Goal: Transaction & Acquisition: Purchase product/service

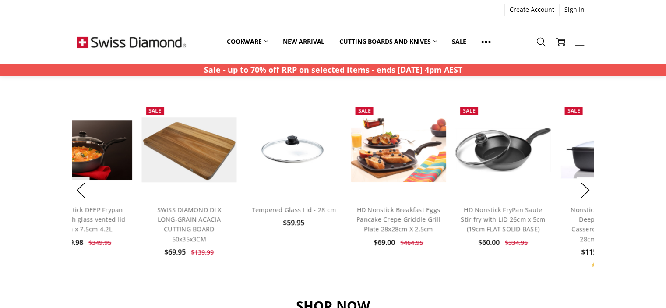
scroll to position [653, 0]
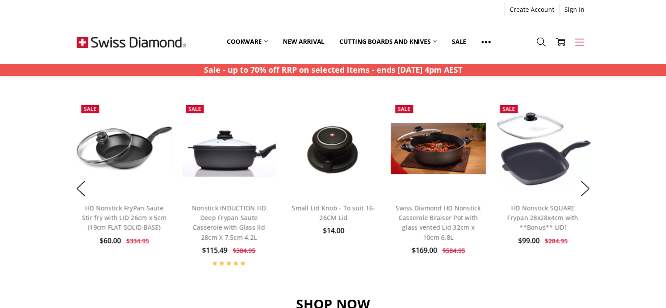
click at [579, 42] on use at bounding box center [579, 42] width 9 height 7
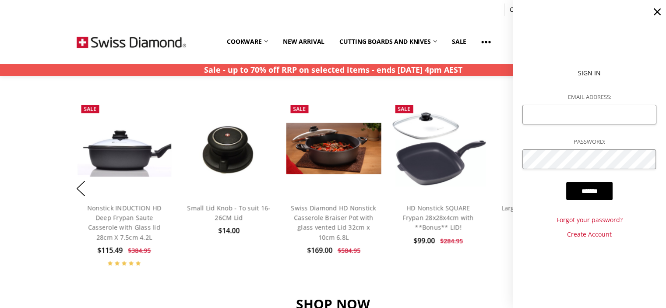
click at [478, 96] on div "BEST SELLERS Fall In Love With Your Kitchen Again Previous Add to Cart Quick vi…" at bounding box center [333, 153] width 532 height 245
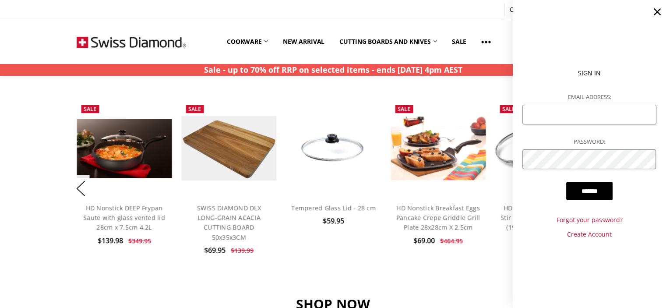
click at [502, 79] on div "BEST SELLERS Fall In Love With Your Kitchen Again Previous Add to Cart Quick vi…" at bounding box center [333, 153] width 532 height 245
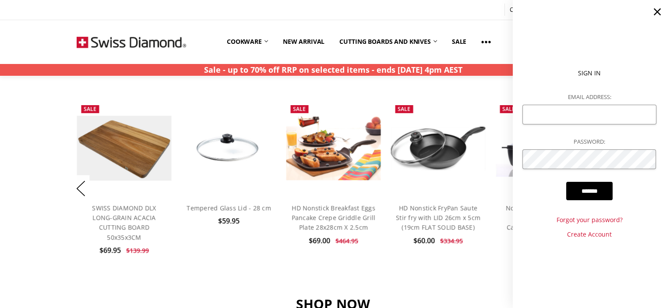
click at [657, 7] on icon at bounding box center [657, 12] width 12 height 12
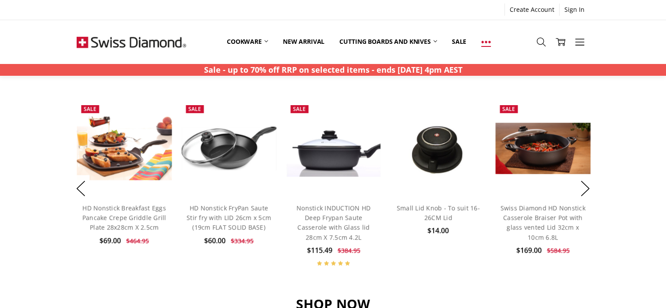
click at [485, 44] on icon at bounding box center [486, 42] width 10 height 10
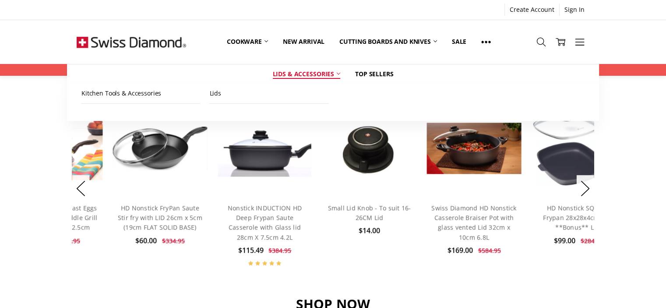
click at [326, 76] on link "Lids & Accessories" at bounding box center [306, 73] width 82 height 19
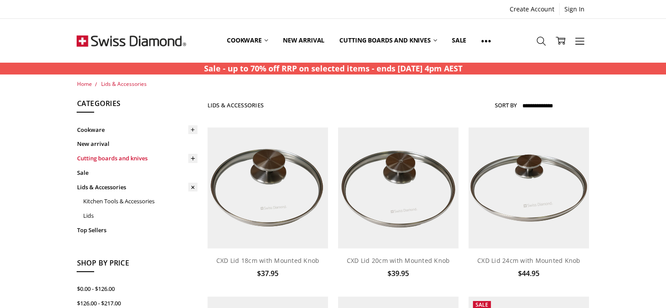
click at [126, 159] on link "Cutting boards and knives" at bounding box center [137, 158] width 121 height 14
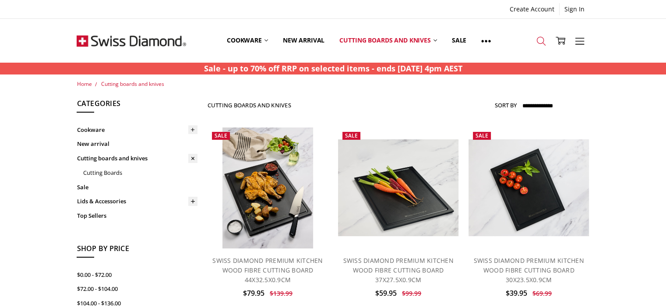
click at [537, 38] on use at bounding box center [540, 41] width 9 height 9
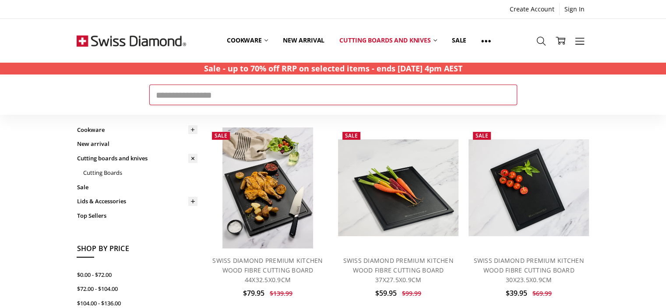
click at [184, 103] on input "Search" at bounding box center [333, 94] width 368 height 20
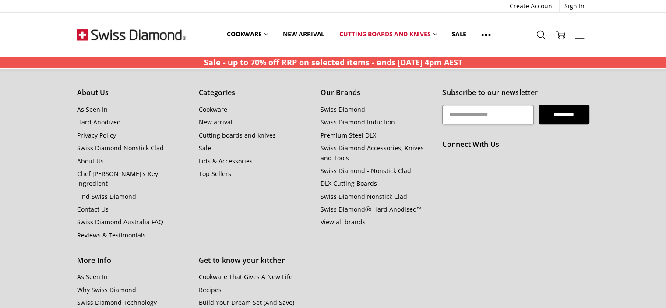
scroll to position [852, 0]
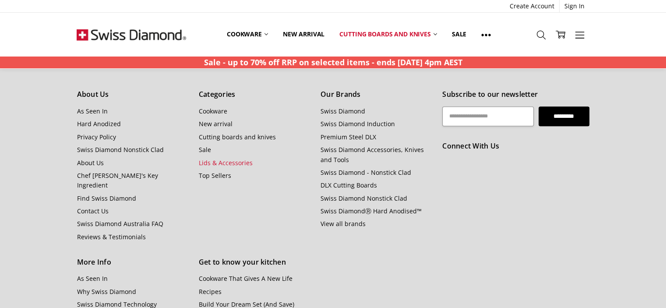
type input "**********"
click at [218, 158] on link "Lids & Accessories" at bounding box center [226, 162] width 54 height 8
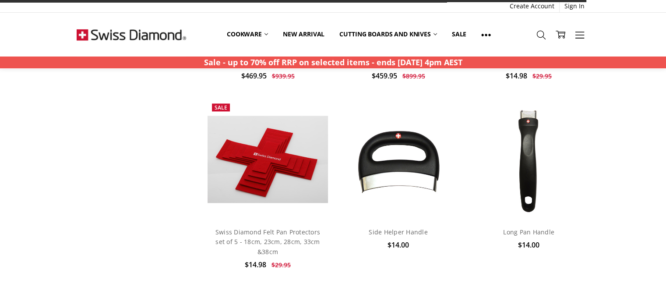
scroll to position [1257, 0]
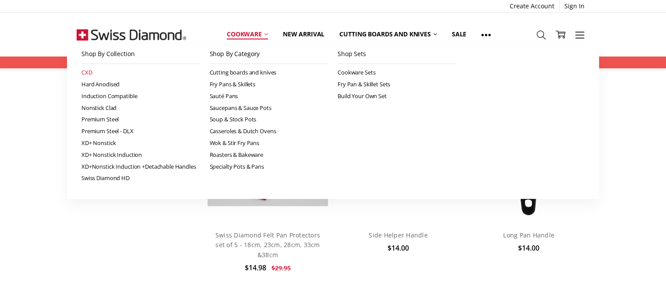
click at [88, 73] on link "CXD" at bounding box center [140, 73] width 119 height 12
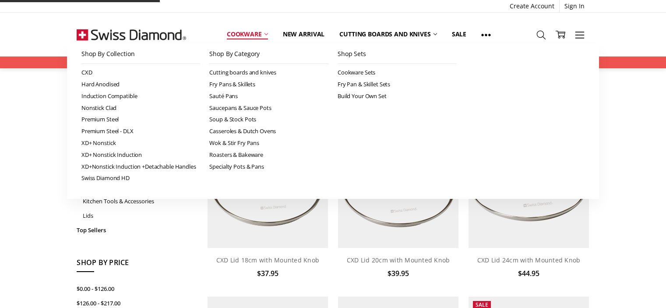
scroll to position [894, 0]
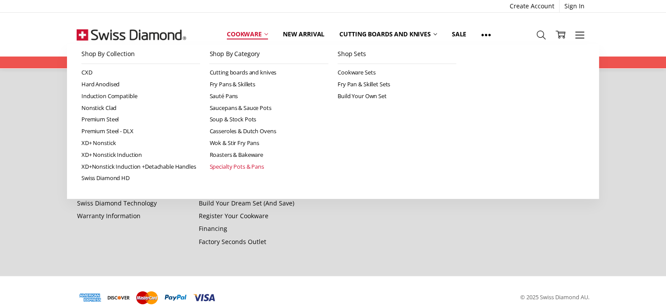
click at [249, 165] on link "Specialty Pots & Pans" at bounding box center [268, 167] width 119 height 12
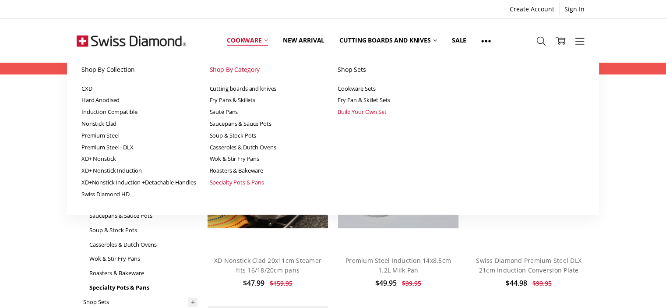
click at [357, 111] on link "Build Your Own Set" at bounding box center [396, 112] width 119 height 12
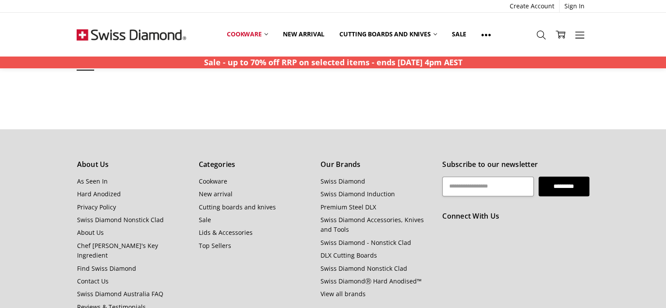
scroll to position [258, 0]
click at [103, 278] on link "Contact Us" at bounding box center [93, 282] width 32 height 8
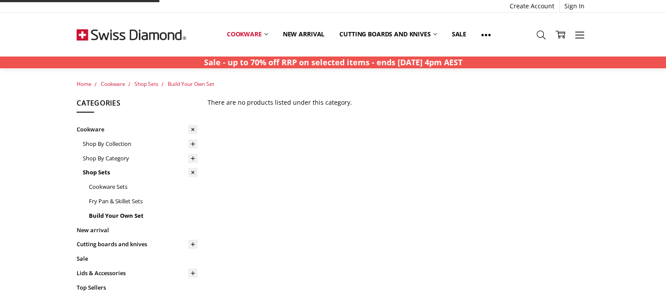
scroll to position [254, 0]
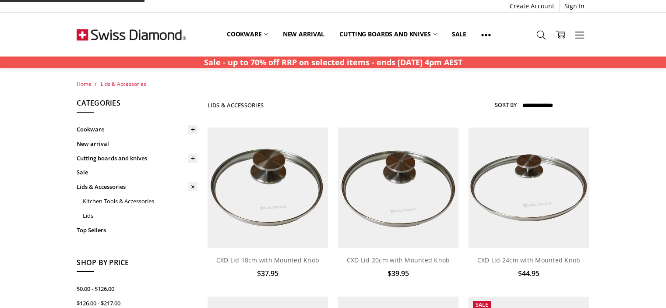
scroll to position [894, 0]
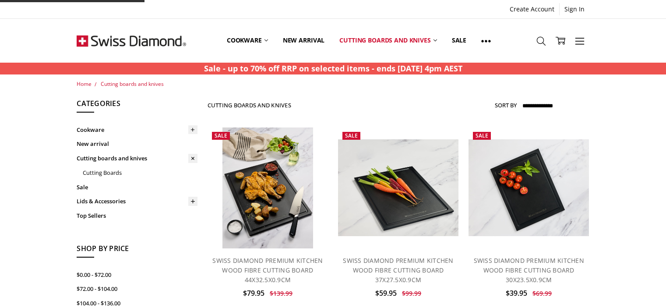
scroll to position [852, 0]
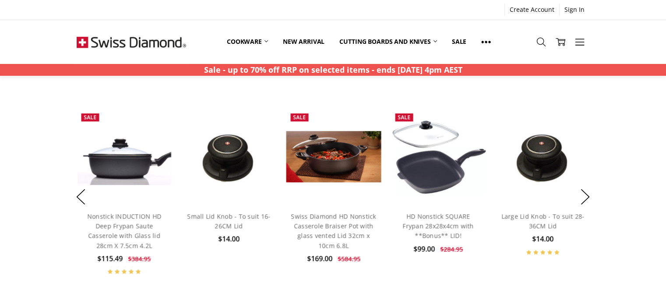
scroll to position [650, 0]
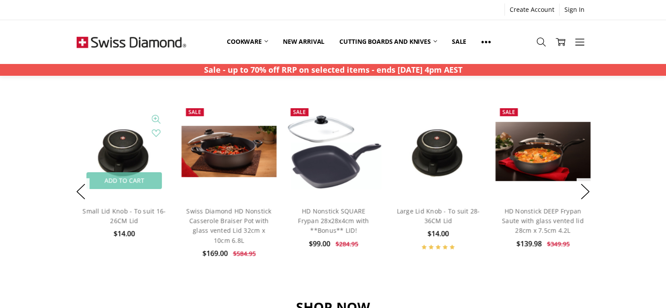
click at [128, 145] on img at bounding box center [123, 151] width 77 height 95
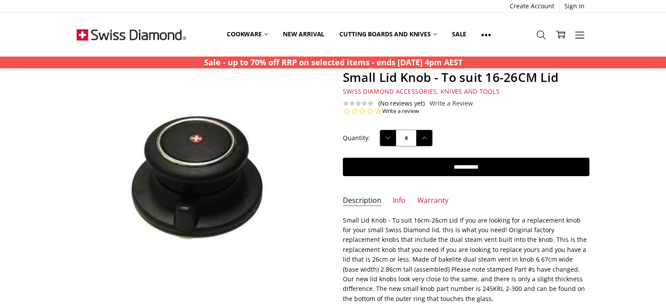
scroll to position [55, 0]
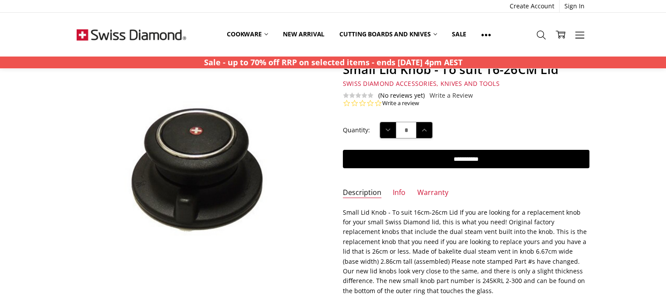
drag, startPoint x: 668, startPoint y: 31, endPoint x: 668, endPoint y: 44, distance: 13.1
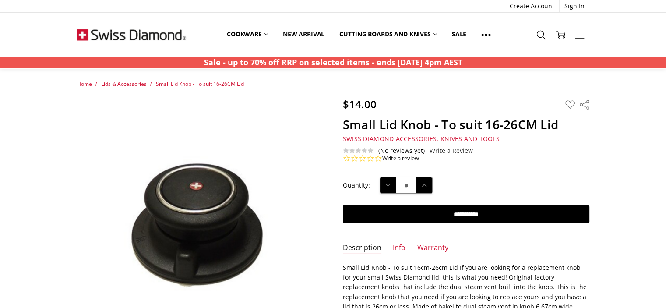
scroll to position [60, 0]
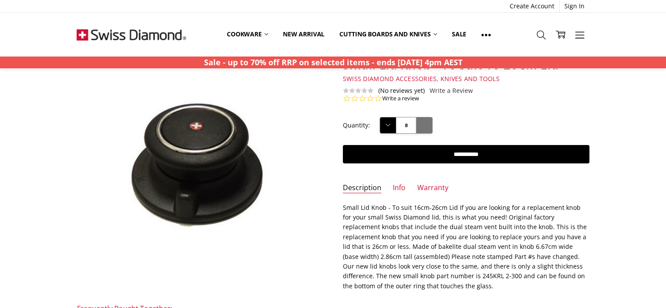
click at [422, 122] on icon at bounding box center [424, 125] width 10 height 10
type input "*"
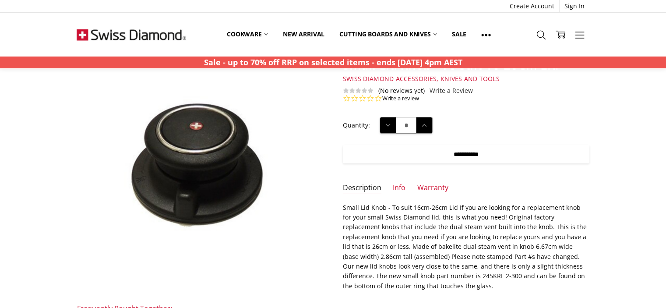
click at [438, 155] on input "**********" at bounding box center [466, 154] width 246 height 18
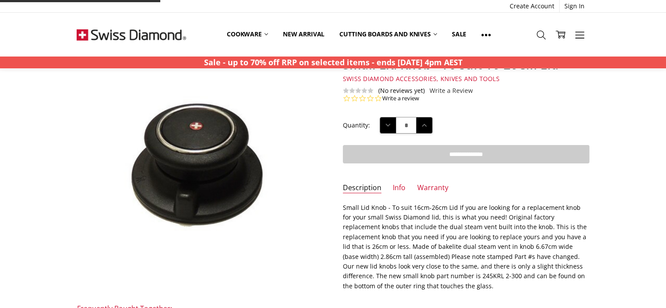
type input "**********"
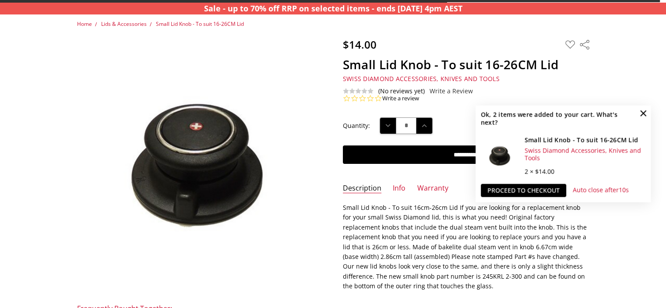
scroll to position [67, 0]
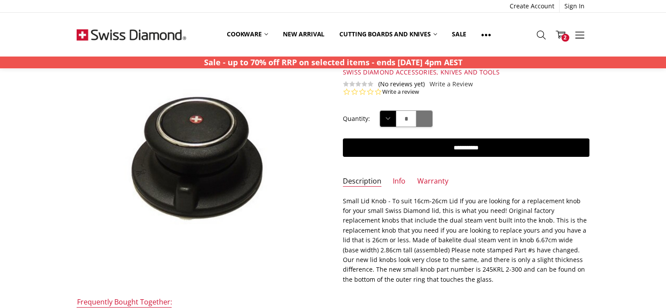
click at [422, 116] on icon at bounding box center [424, 119] width 10 height 10
click at [386, 120] on icon at bounding box center [388, 119] width 10 height 10
type input "*"
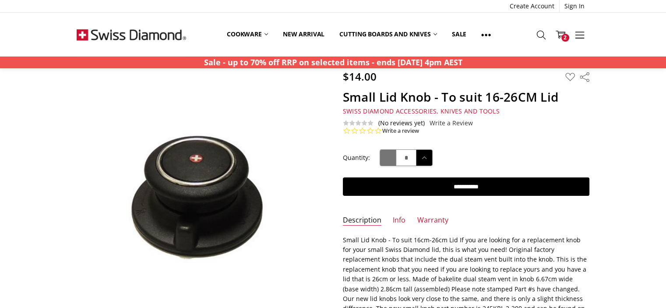
scroll to position [26, 0]
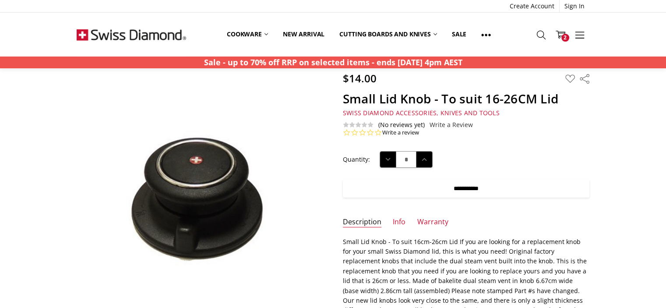
click at [474, 191] on input "**********" at bounding box center [466, 188] width 246 height 18
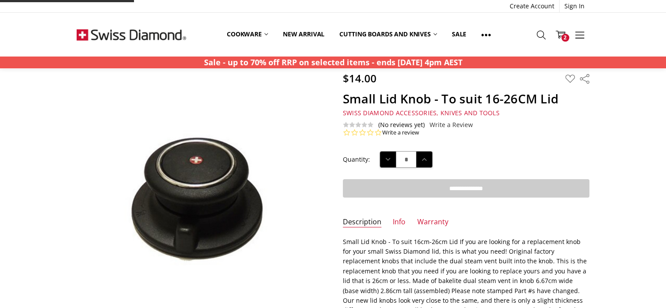
type input "**********"
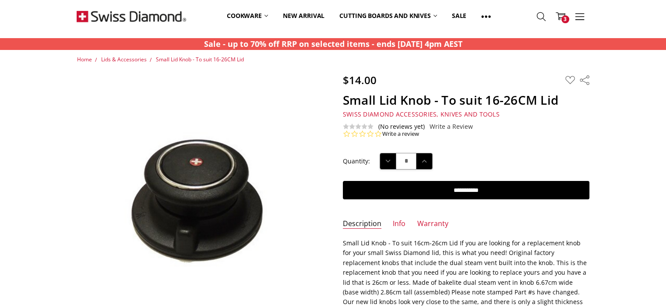
scroll to position [0, 0]
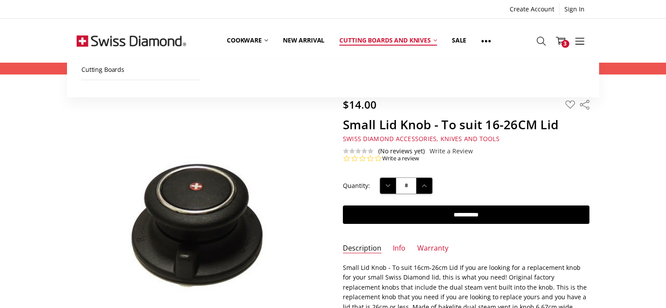
click at [408, 39] on link "Cutting boards and knives" at bounding box center [388, 40] width 112 height 39
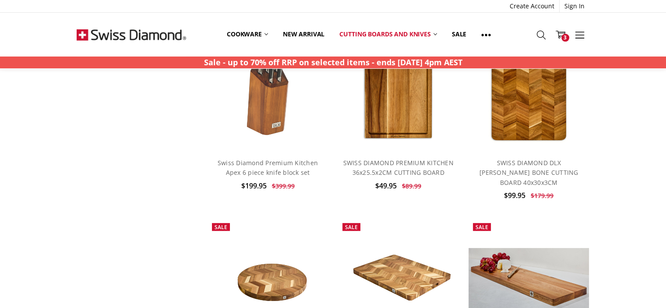
scroll to position [169, 0]
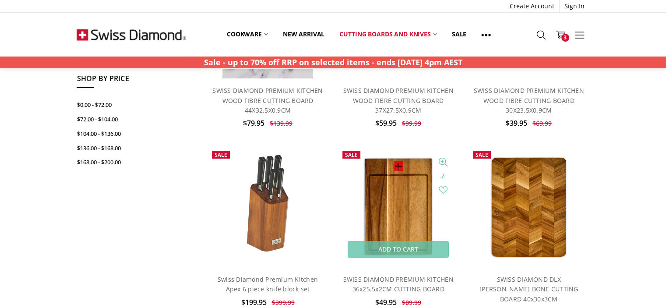
click at [399, 208] on img at bounding box center [398, 206] width 92 height 121
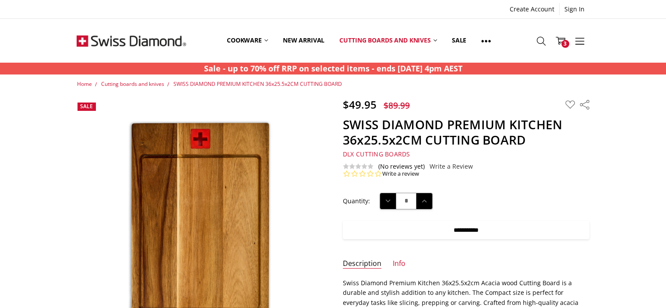
click at [425, 224] on input "**********" at bounding box center [466, 230] width 246 height 18
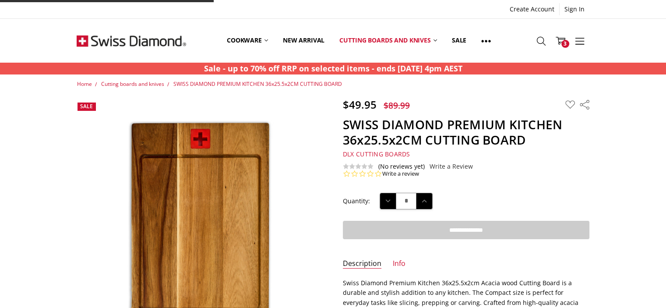
type input "**********"
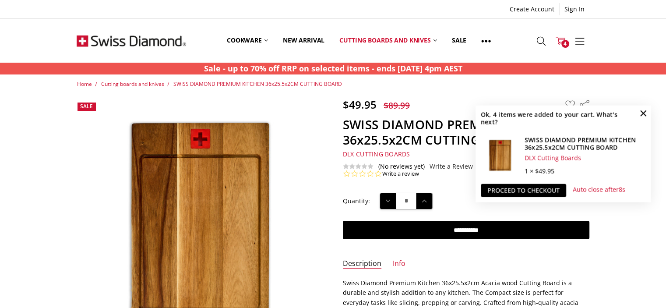
click at [566, 41] on span "4" at bounding box center [565, 44] width 8 height 8
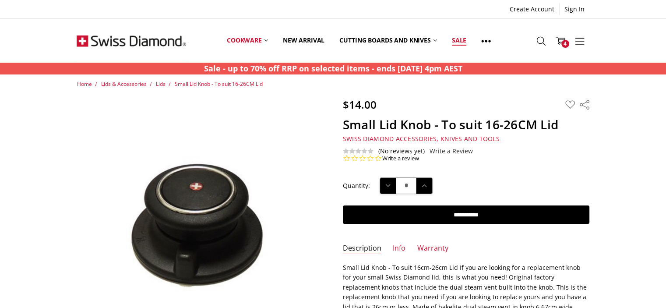
click at [460, 42] on link "Sale" at bounding box center [458, 40] width 29 height 39
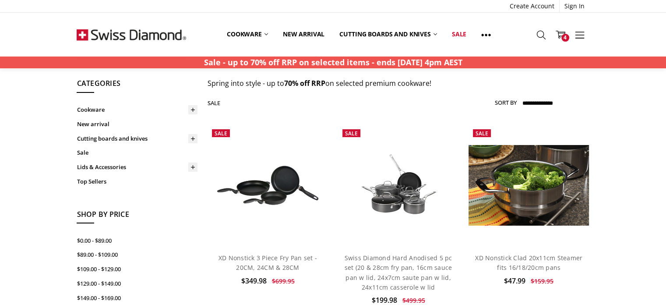
scroll to position [26, 0]
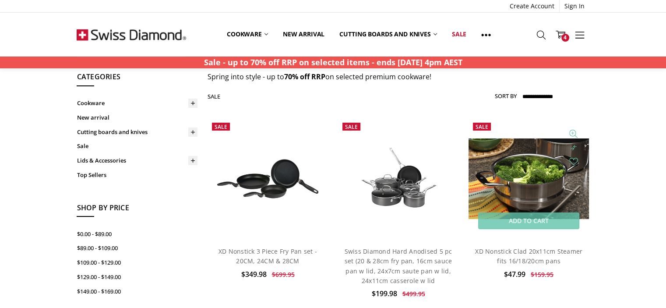
click at [518, 159] on img at bounding box center [528, 178] width 121 height 81
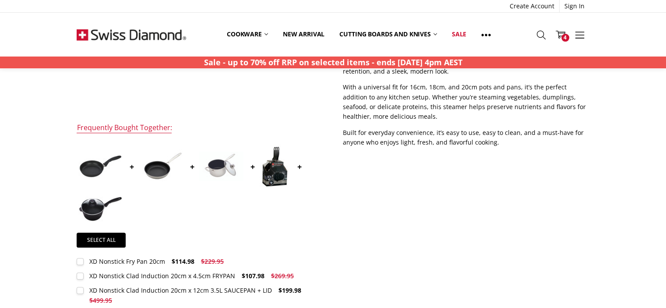
scroll to position [231, 0]
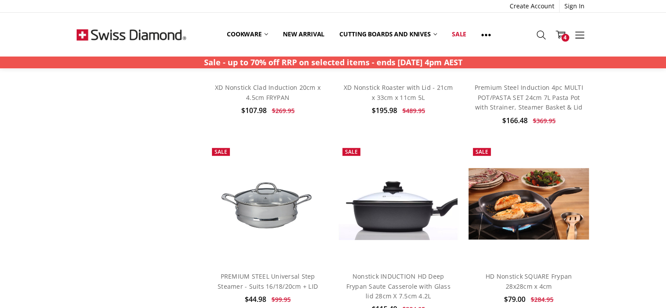
scroll to position [2404, 0]
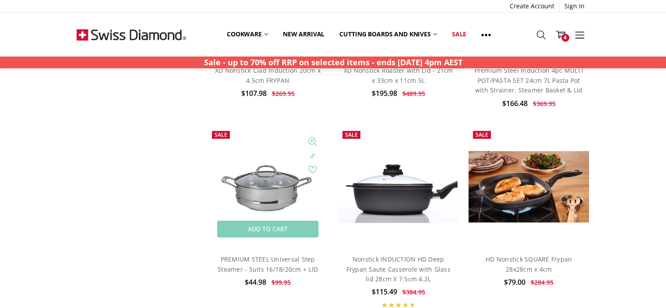
click at [260, 183] on img at bounding box center [267, 186] width 121 height 121
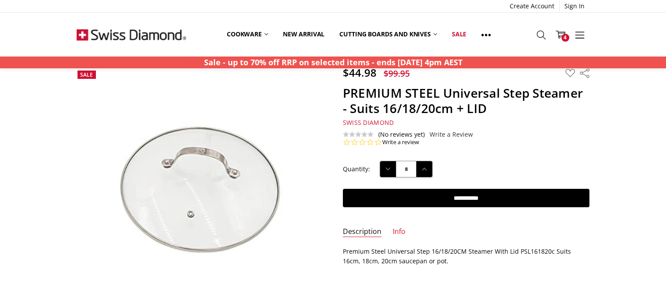
scroll to position [33, 0]
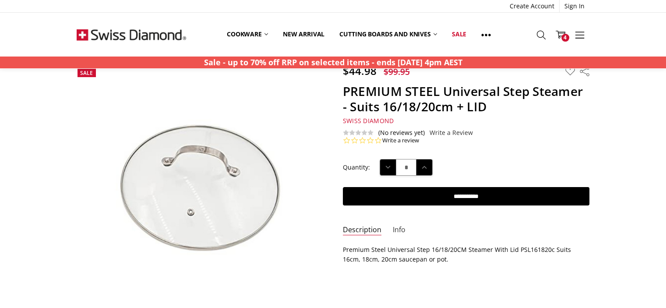
click at [394, 232] on link "Info" at bounding box center [399, 230] width 13 height 10
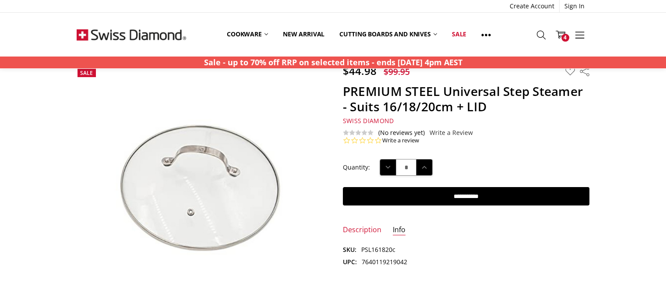
scroll to position [0, 0]
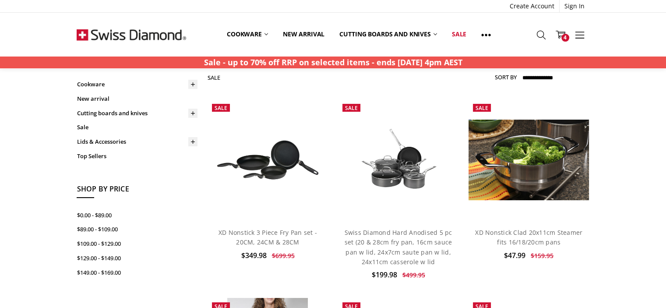
scroll to position [39, 0]
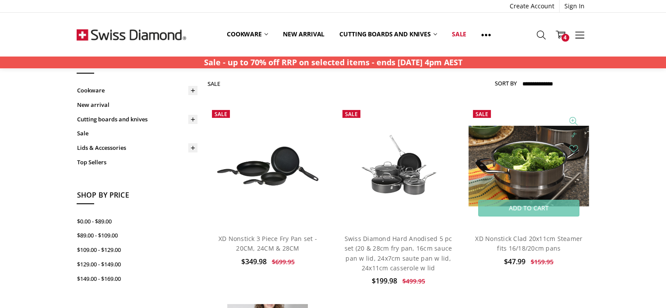
click at [510, 169] on img at bounding box center [528, 166] width 121 height 81
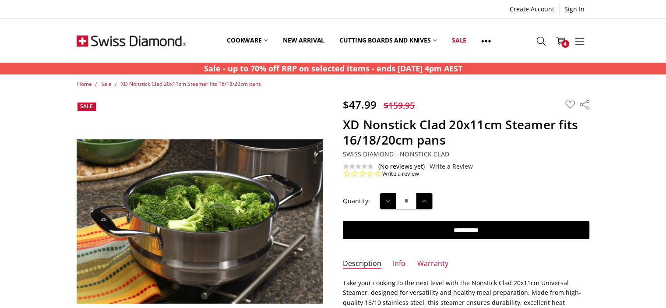
click at [396, 155] on span "Swiss Diamond - Nonstick Clad" at bounding box center [396, 154] width 106 height 8
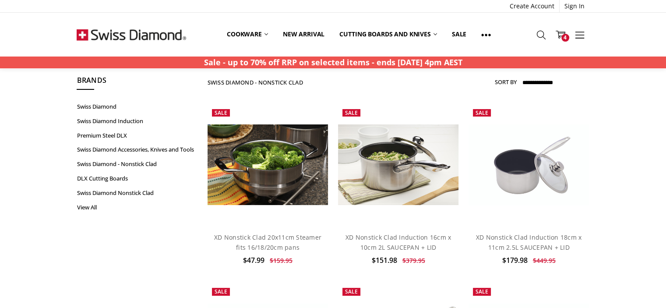
scroll to position [28, 0]
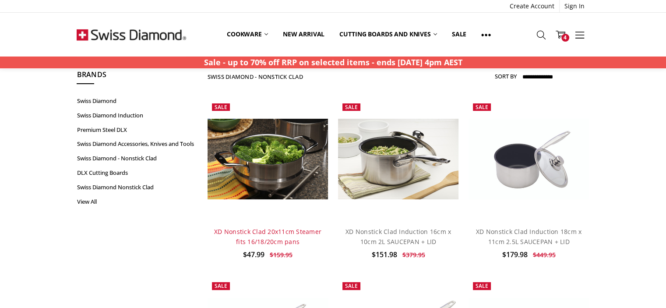
click at [277, 239] on link "XD Nonstick Clad 20x11cm Steamer fits 16/18/20cm pans" at bounding box center [267, 236] width 107 height 18
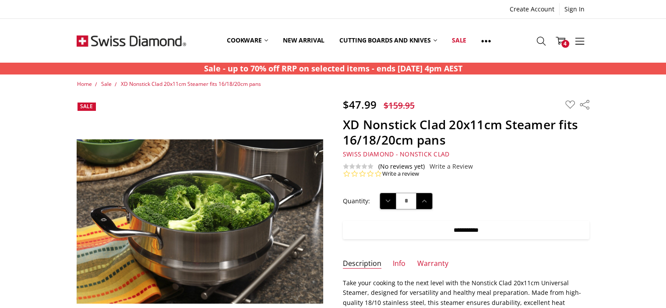
click at [457, 229] on input "**********" at bounding box center [466, 230] width 246 height 18
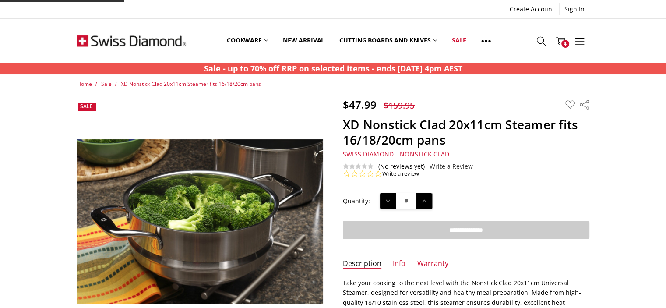
type input "**********"
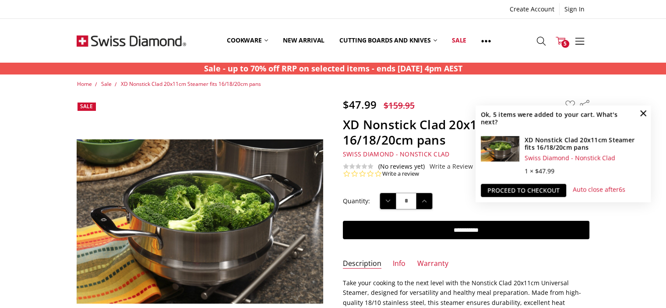
click at [562, 40] on span "5" at bounding box center [565, 44] width 8 height 8
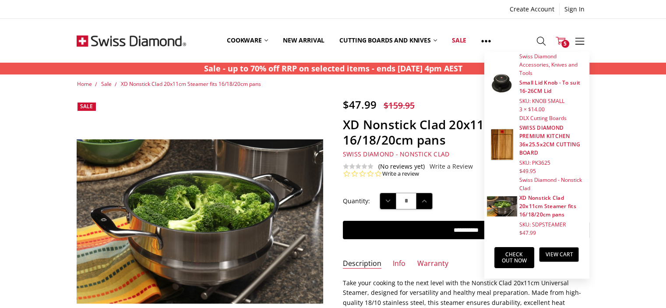
click at [524, 108] on span "3 × $14.00" at bounding box center [551, 109] width 64 height 8
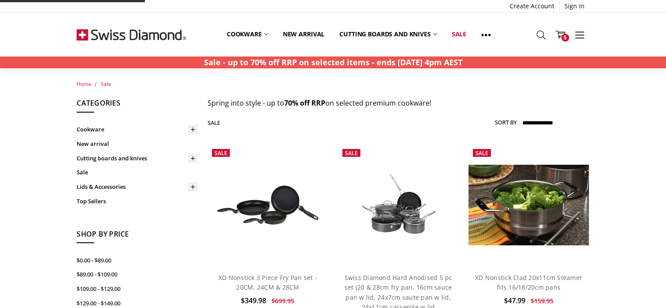
scroll to position [39, 0]
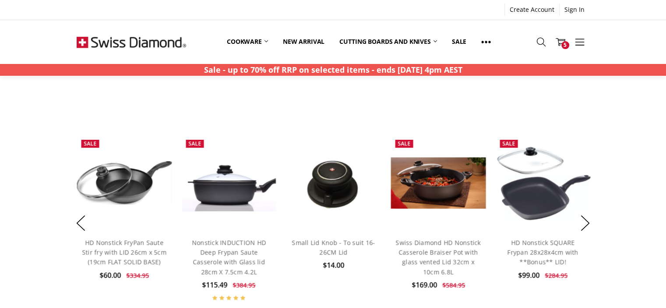
scroll to position [616, 0]
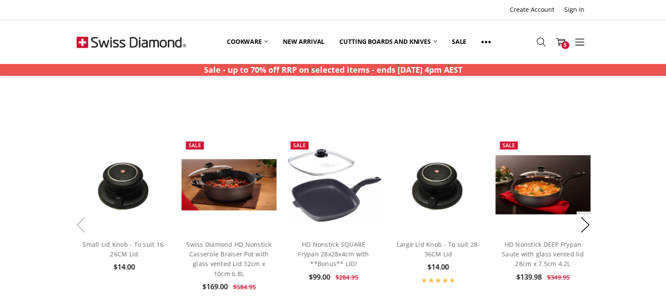
click at [74, 232] on button "Previous" at bounding box center [81, 224] width 18 height 27
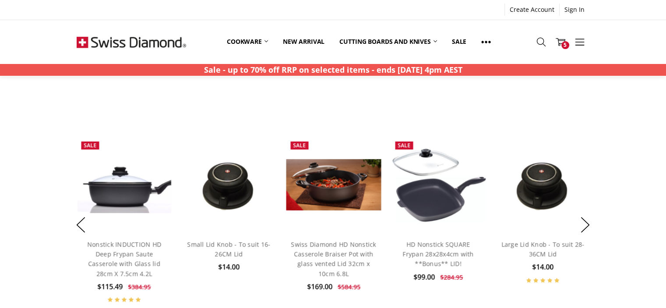
click at [594, 221] on div "BEST SELLERS Fall In Love With Your Kitchen Again Previous Add to Cart Quick vi…" at bounding box center [333, 189] width 532 height 245
click at [583, 228] on button "Next" at bounding box center [585, 224] width 18 height 27
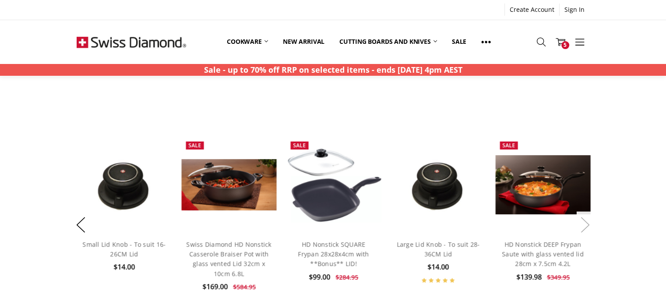
click at [583, 228] on button "Next" at bounding box center [585, 224] width 18 height 27
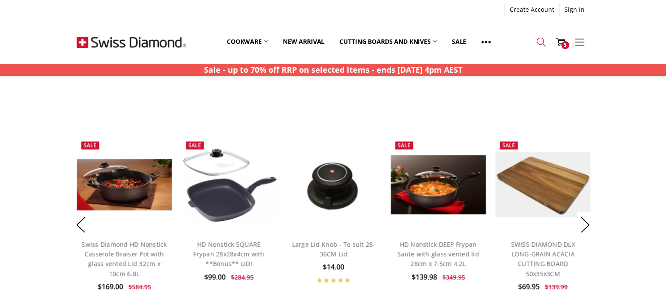
click at [540, 42] on icon at bounding box center [541, 42] width 10 height 10
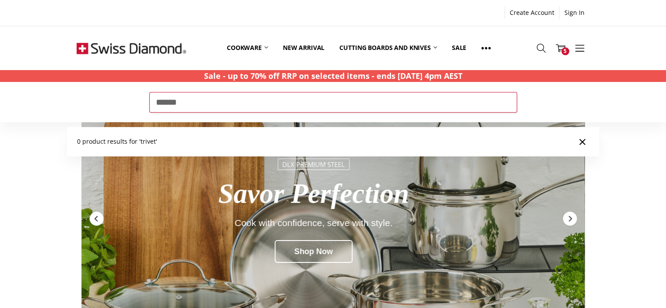
click at [186, 104] on input "******" at bounding box center [333, 102] width 368 height 20
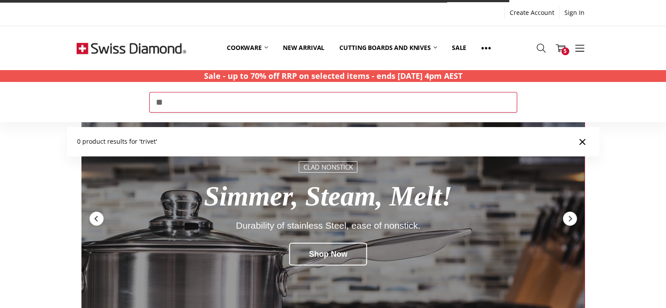
type input "*"
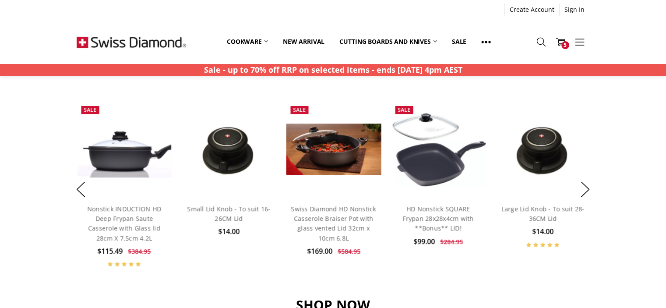
scroll to position [650, 0]
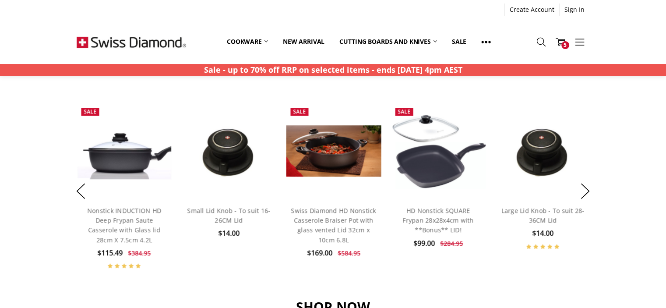
click at [345, 251] on span "$584.95" at bounding box center [348, 253] width 23 height 8
click at [582, 190] on button "Next" at bounding box center [585, 191] width 18 height 27
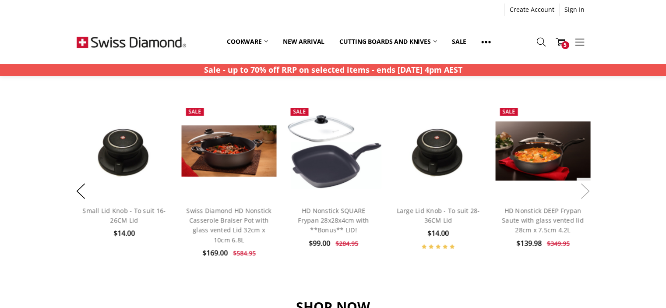
click at [582, 190] on button "Next" at bounding box center [585, 191] width 18 height 27
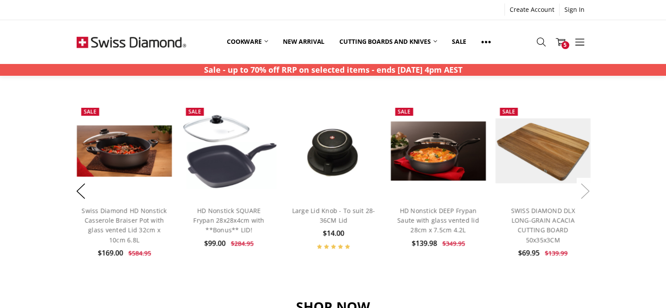
click at [582, 190] on button "Next" at bounding box center [585, 191] width 18 height 27
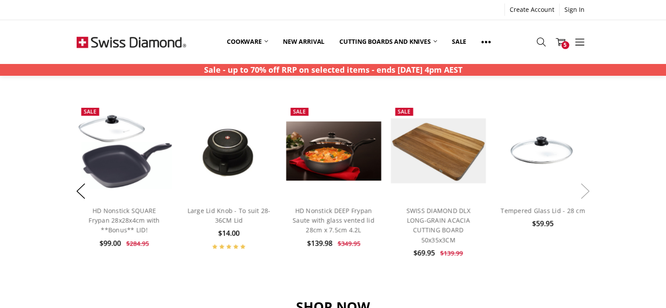
click at [582, 190] on button "Next" at bounding box center [585, 191] width 18 height 27
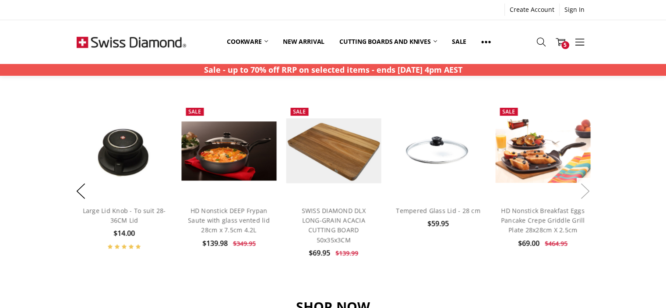
click at [582, 190] on button "Next" at bounding box center [585, 191] width 18 height 27
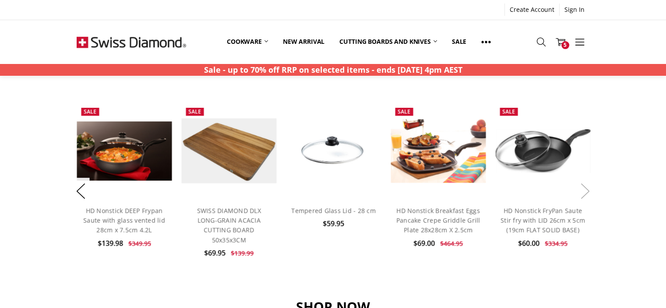
click at [582, 190] on button "Next" at bounding box center [585, 191] width 18 height 27
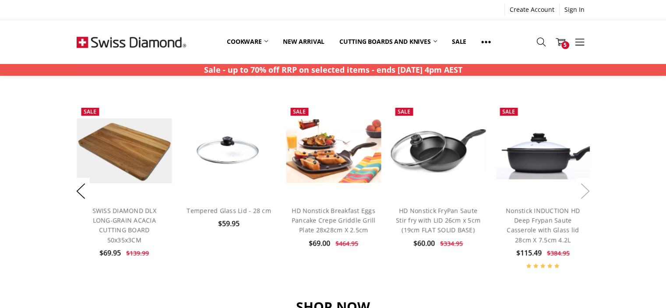
click at [582, 190] on button "Next" at bounding box center [585, 191] width 18 height 27
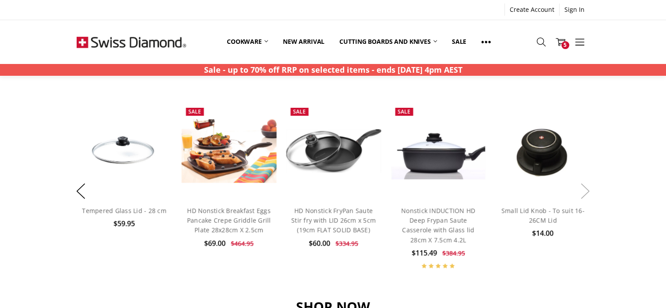
click at [582, 190] on button "Next" at bounding box center [585, 191] width 18 height 27
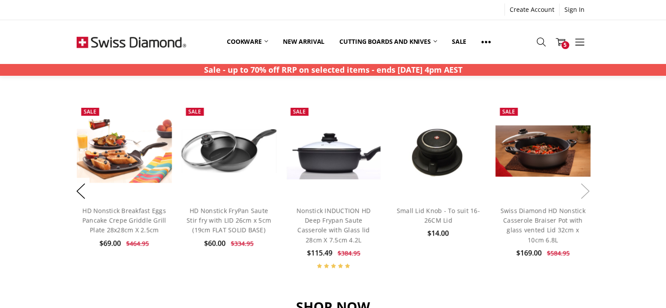
click at [582, 190] on button "Next" at bounding box center [585, 191] width 18 height 27
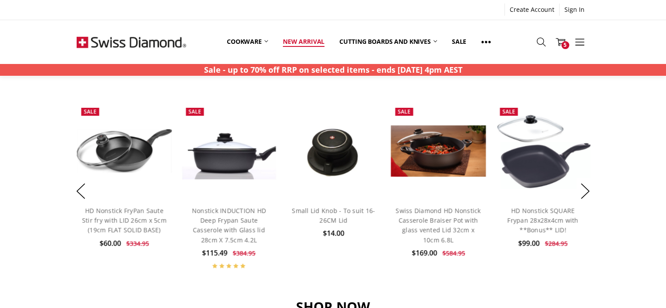
click at [304, 41] on link "New arrival" at bounding box center [303, 41] width 56 height 19
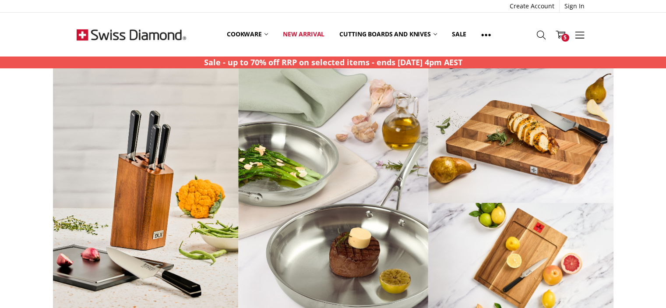
scroll to position [249, 0]
click at [126, 273] on img at bounding box center [285, 199] width 560 height 263
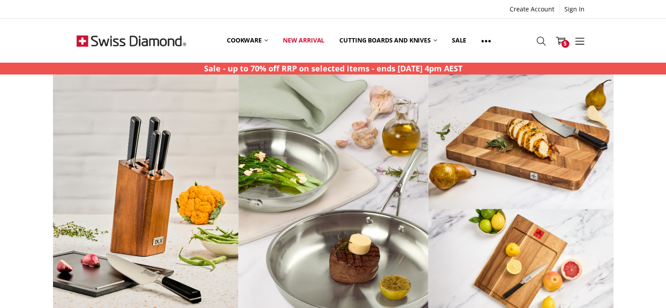
click at [535, 244] on img at bounding box center [285, 205] width 560 height 263
click at [142, 234] on img at bounding box center [285, 205] width 560 height 263
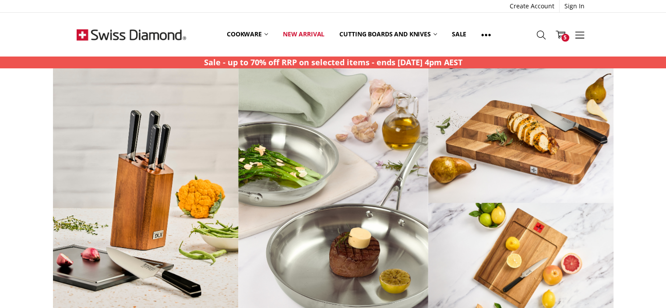
scroll to position [280, 0]
click at [144, 204] on img at bounding box center [285, 199] width 560 height 263
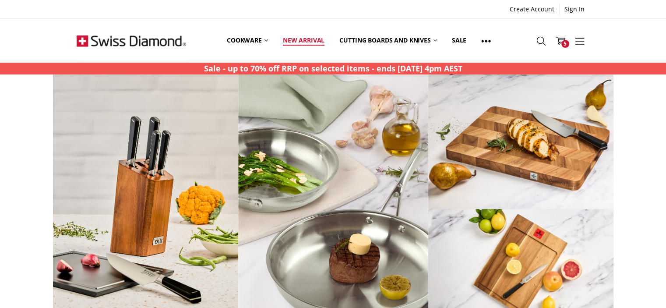
click at [298, 36] on link "New arrival" at bounding box center [303, 40] width 56 height 39
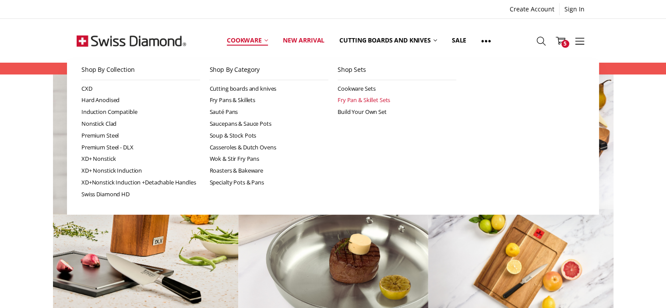
click at [348, 101] on link "Fry Pan & Skillet Sets" at bounding box center [396, 100] width 119 height 12
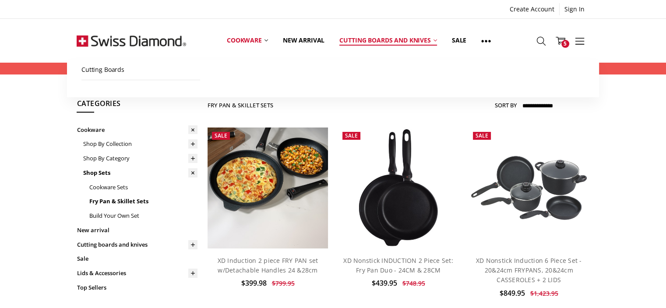
click at [377, 36] on link "Cutting boards and knives" at bounding box center [388, 40] width 112 height 39
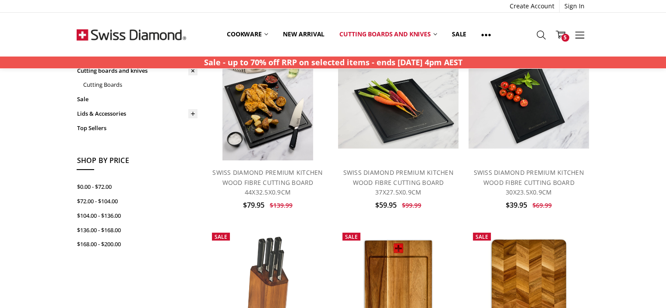
scroll to position [86, 0]
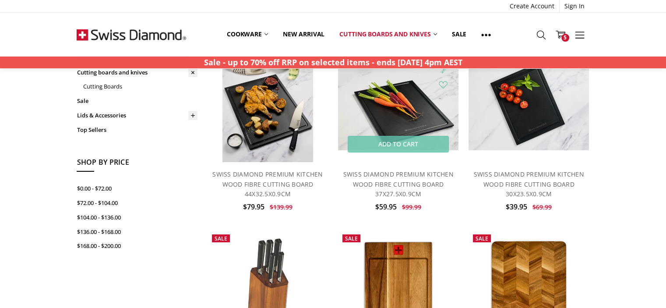
click at [401, 112] on img at bounding box center [398, 101] width 121 height 97
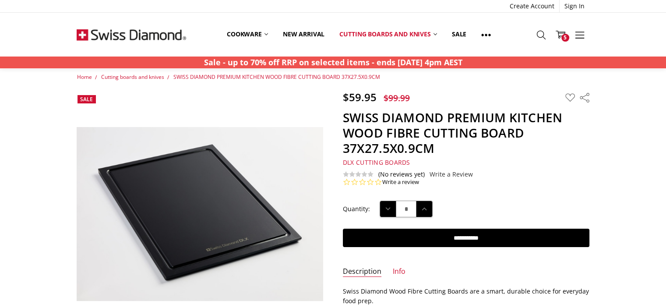
scroll to position [9, 0]
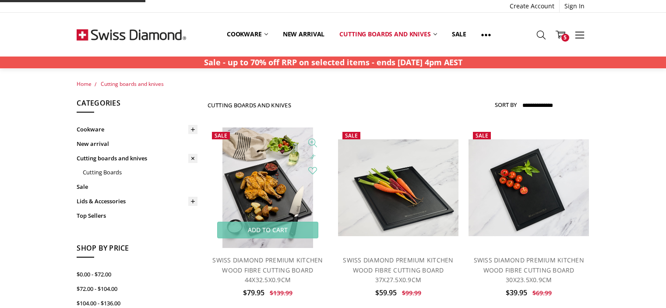
scroll to position [86, 0]
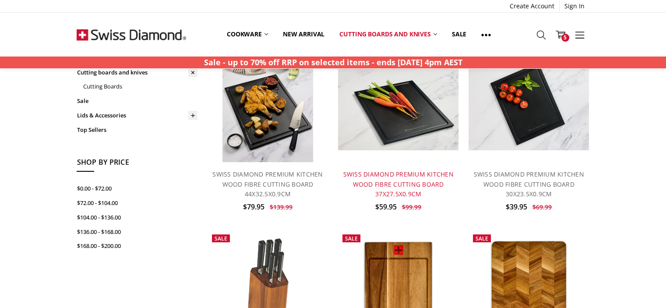
click at [393, 193] on link "SWISS DIAMOND PREMIUM KITCHEN WOOD FIBRE CUTTING BOARD 37X27.5X0.9CM" at bounding box center [398, 184] width 110 height 28
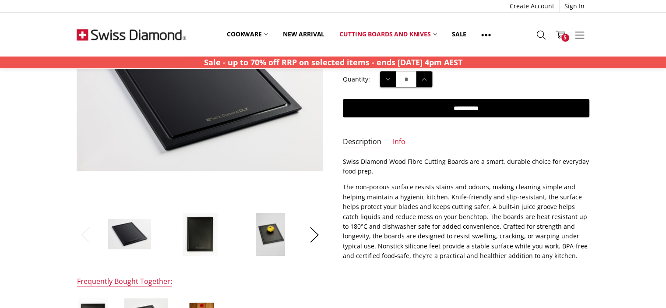
scroll to position [131, 0]
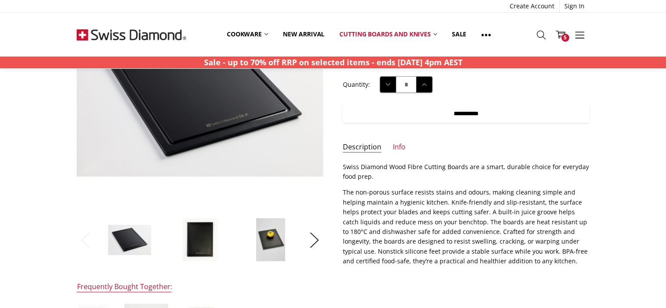
click at [488, 112] on input "**********" at bounding box center [466, 113] width 246 height 18
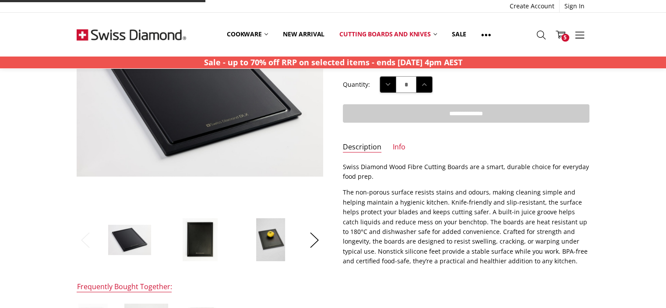
type input "**********"
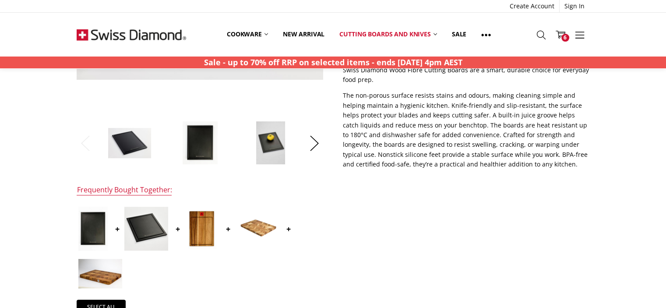
scroll to position [4, 0]
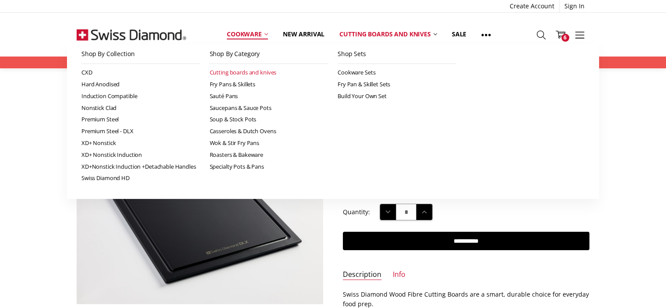
click at [249, 74] on link "Cutting boards and knives" at bounding box center [268, 73] width 119 height 12
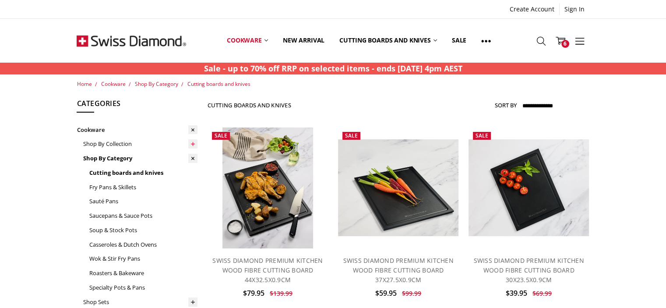
click at [191, 145] on icon at bounding box center [193, 144] width 7 height 7
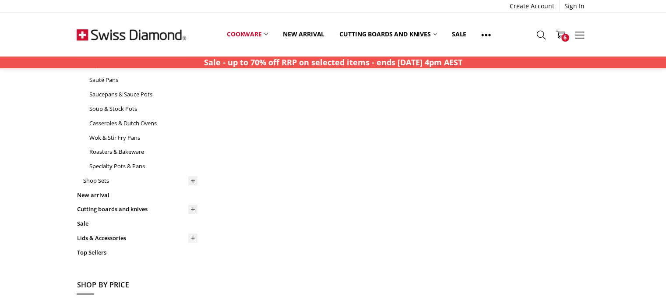
scroll to position [271, 0]
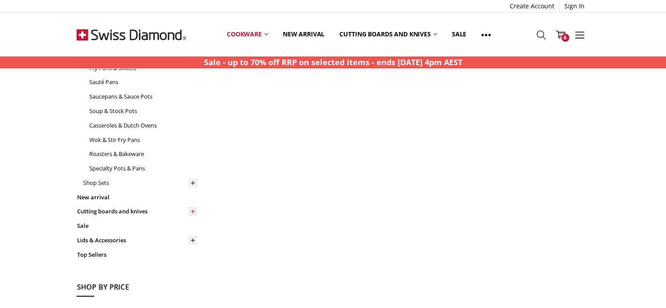
click at [191, 210] on icon at bounding box center [193, 211] width 7 height 7
click at [103, 226] on link "Cutting Boards" at bounding box center [140, 225] width 115 height 14
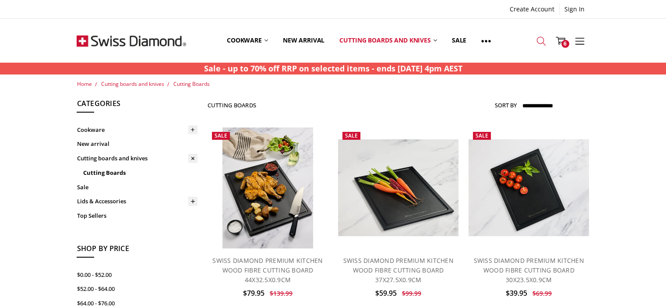
click at [543, 40] on icon at bounding box center [541, 41] width 10 height 10
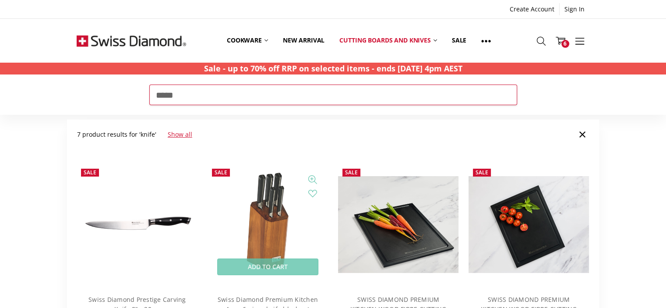
type input "*****"
click at [271, 223] on img at bounding box center [267, 224] width 70 height 121
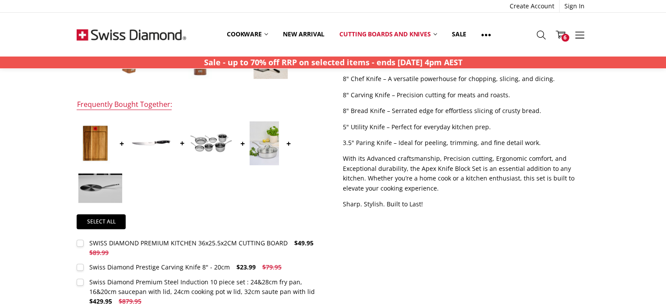
scroll to position [317, 0]
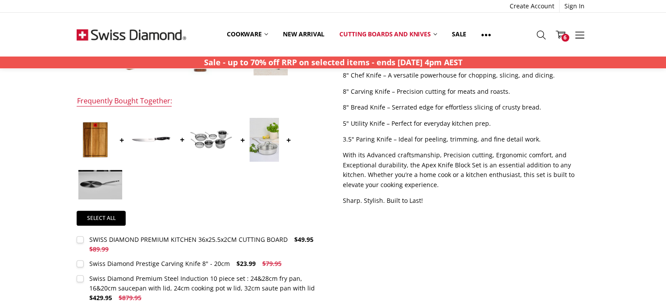
click at [90, 183] on img at bounding box center [100, 184] width 44 height 29
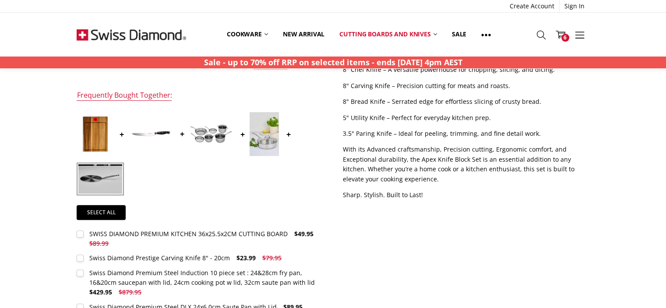
scroll to position [320, 0]
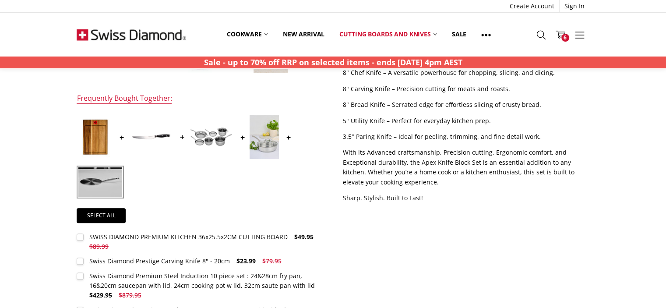
click at [112, 185] on img at bounding box center [100, 181] width 44 height 29
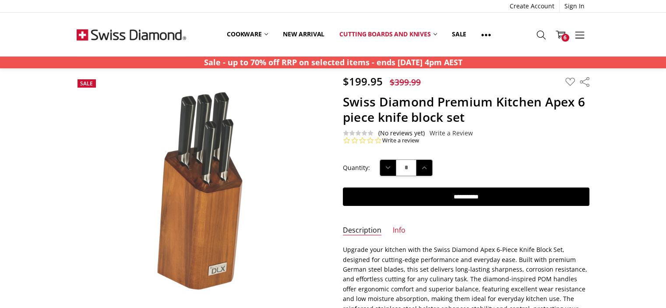
scroll to position [0, 0]
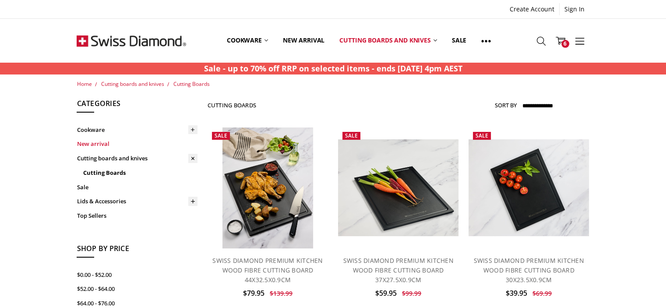
click at [89, 140] on link "New arrival" at bounding box center [137, 144] width 121 height 14
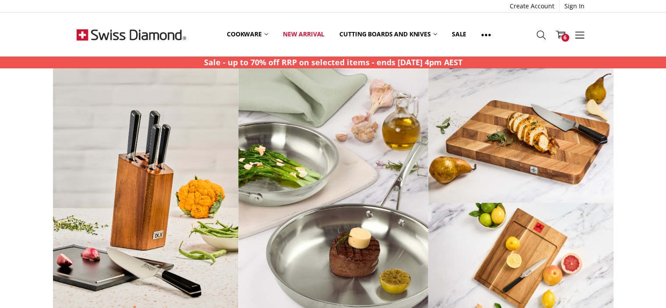
scroll to position [194, 0]
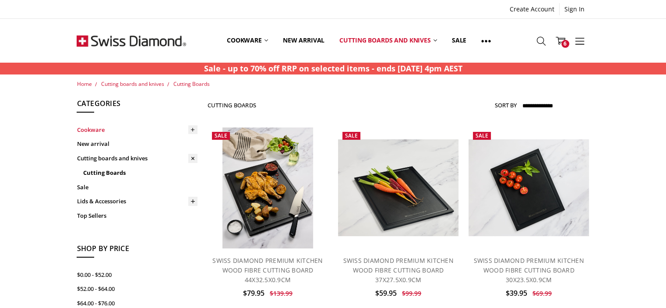
click at [92, 130] on link "Cookware" at bounding box center [137, 130] width 121 height 14
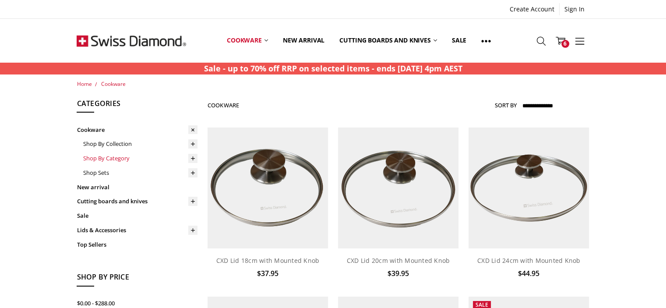
click at [109, 158] on link "Shop By Category" at bounding box center [140, 158] width 115 height 14
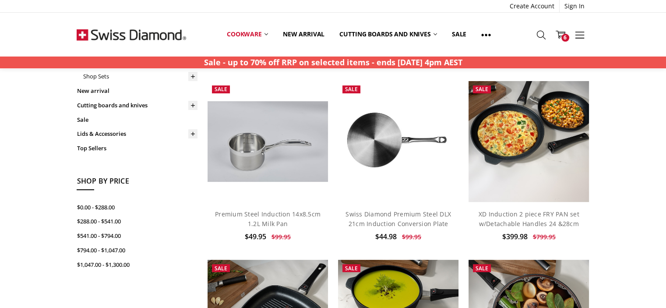
scroll to position [218, 0]
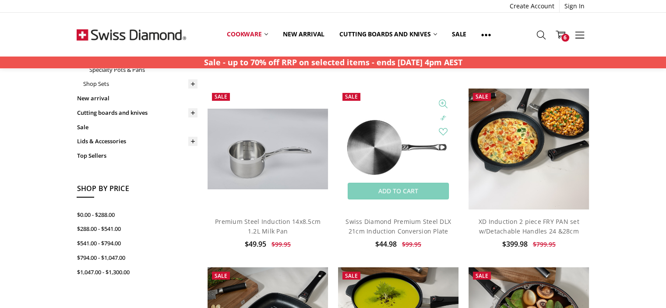
click at [380, 127] on img at bounding box center [398, 148] width 121 height 121
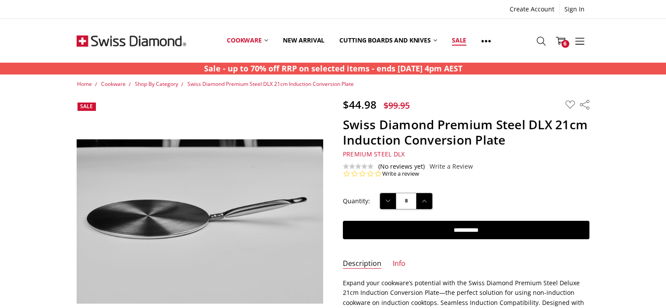
click at [466, 42] on link "Sale" at bounding box center [458, 40] width 29 height 39
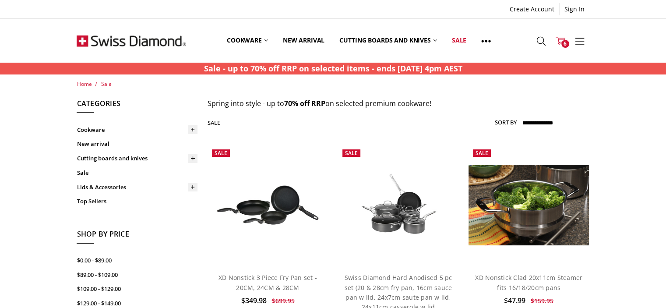
click at [562, 39] on use at bounding box center [560, 41] width 10 height 8
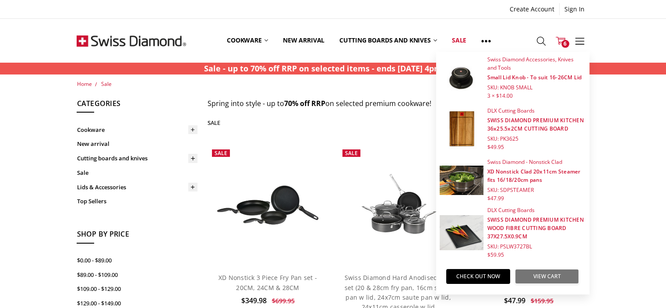
click at [539, 271] on link "View Cart" at bounding box center [547, 276] width 64 height 15
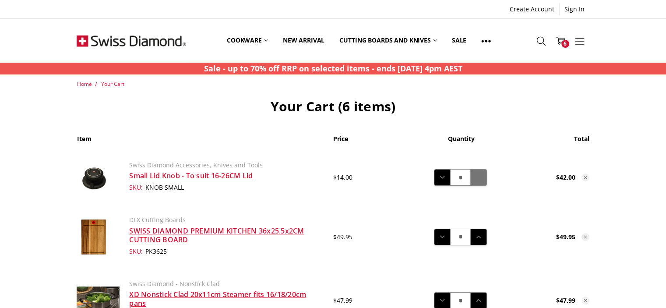
click at [476, 177] on icon at bounding box center [479, 177] width 10 height 10
click at [442, 178] on use at bounding box center [442, 177] width 5 height 3
click at [536, 5] on link "Create Account" at bounding box center [532, 9] width 54 height 12
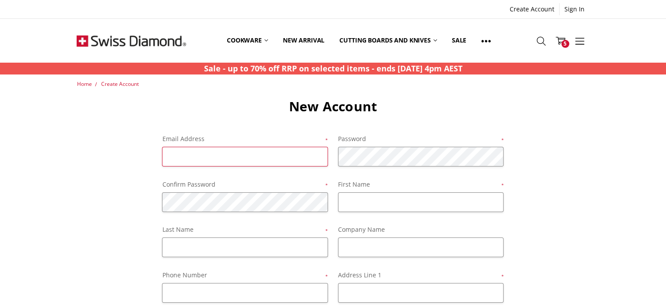
click at [175, 158] on input "Email Address *" at bounding box center [245, 157] width 166 height 20
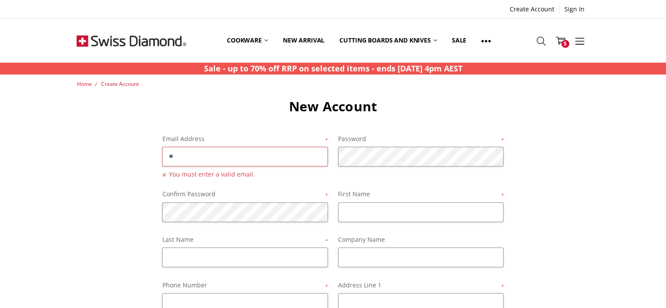
type input "*"
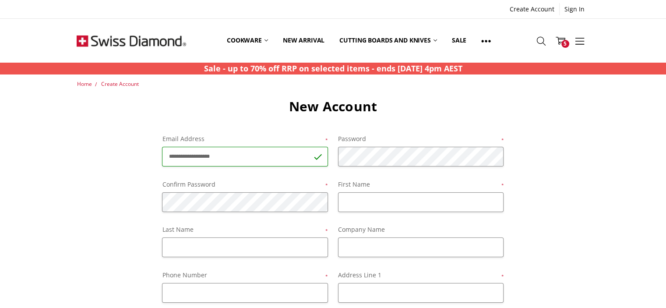
type input "**********"
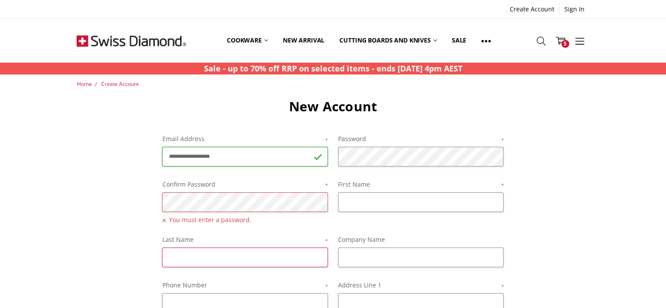
click at [181, 260] on input "Last Name *" at bounding box center [245, 257] width 166 height 20
type input "*"
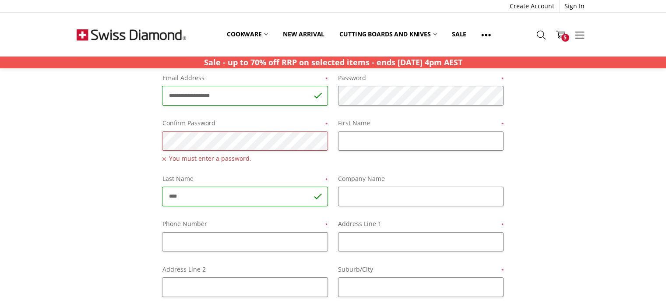
scroll to position [63, 0]
type input "****"
click at [185, 235] on input "Phone Number *" at bounding box center [245, 240] width 166 height 20
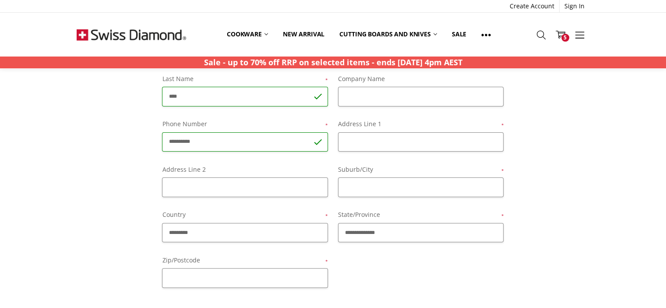
scroll to position [148, 0]
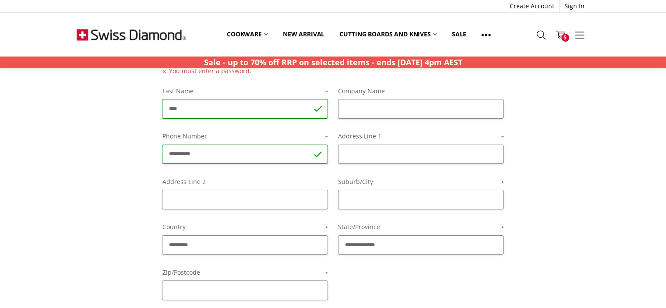
type input "**********"
click at [183, 199] on input "Address Line 2" at bounding box center [245, 200] width 166 height 20
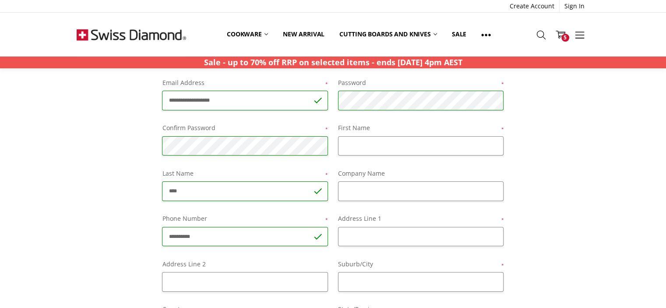
scroll to position [53, 0]
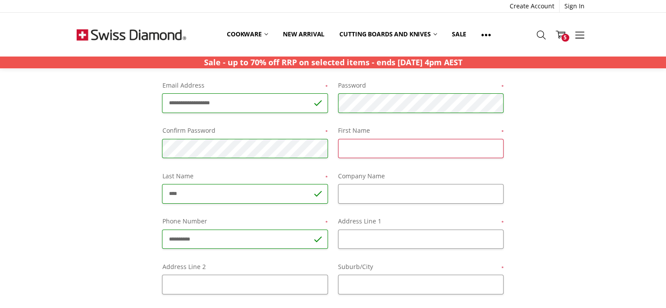
click at [358, 146] on input "First Name *" at bounding box center [421, 149] width 166 height 20
type input "********"
click at [353, 236] on input "Address Line 1 *" at bounding box center [421, 239] width 166 height 20
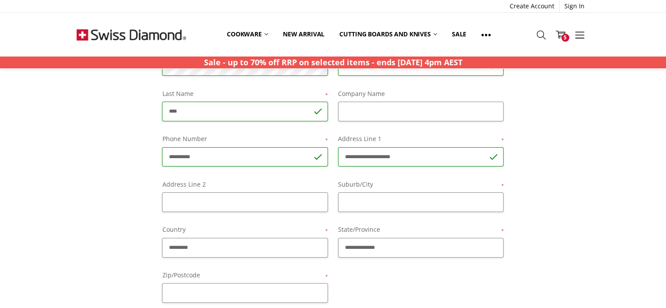
scroll to position [140, 0]
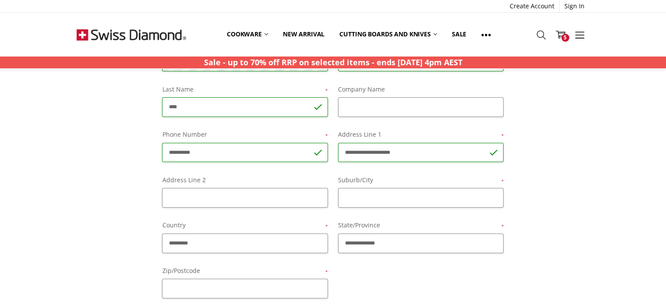
type input "**********"
click at [400, 243] on select "**********" at bounding box center [421, 243] width 166 height 20
select select "********"
click at [338, 233] on select "**********" at bounding box center [421, 243] width 166 height 20
click at [344, 196] on input "Suburb/City *" at bounding box center [421, 198] width 166 height 20
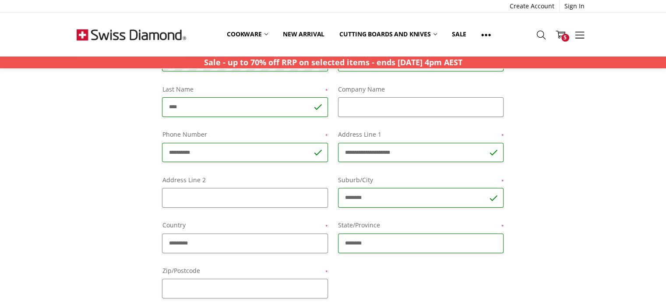
type input "********"
click at [405, 149] on input "**********" at bounding box center [421, 153] width 166 height 20
type input "**********"
click at [176, 283] on input "Zip/Postcode *" at bounding box center [245, 288] width 166 height 20
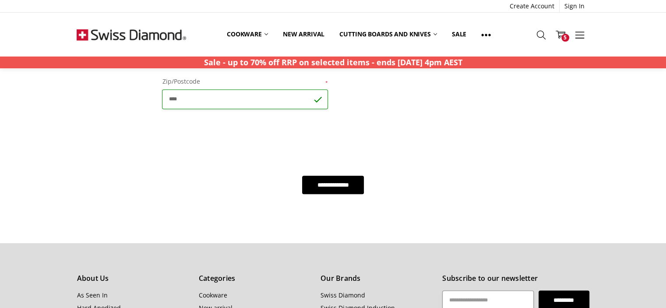
scroll to position [363, 0]
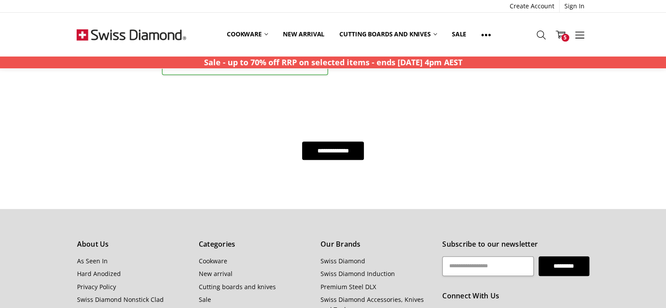
type input "****"
click at [327, 151] on input "**********" at bounding box center [333, 150] width 62 height 18
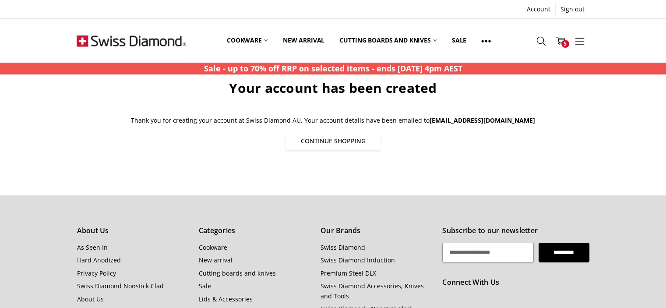
click at [365, 137] on link "Continue Shopping" at bounding box center [332, 141] width 95 height 18
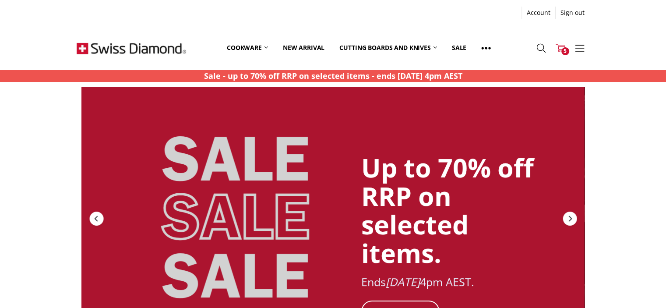
click at [561, 49] on span "5" at bounding box center [565, 51] width 8 height 8
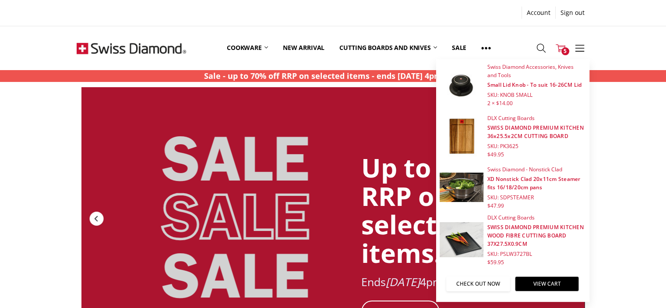
click at [490, 283] on link "Check out now" at bounding box center [478, 283] width 64 height 15
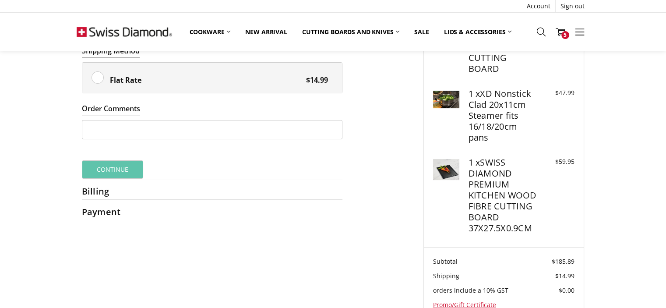
scroll to position [171, 0]
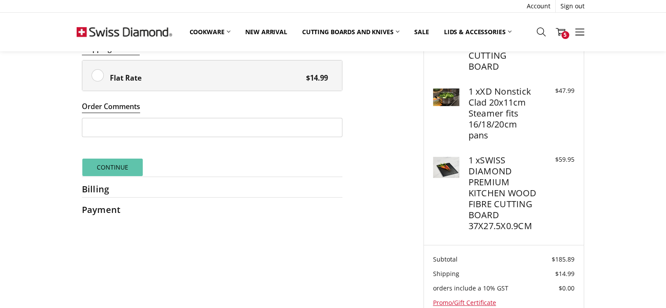
click at [123, 169] on button "Continue" at bounding box center [113, 167] width 62 height 18
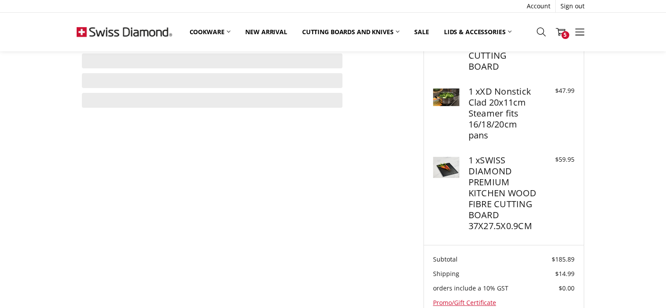
scroll to position [124, 0]
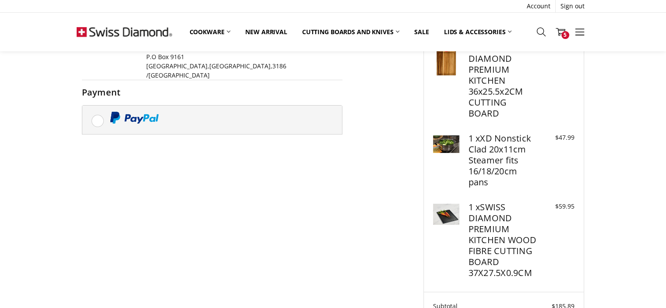
click at [101, 105] on label at bounding box center [212, 119] width 260 height 28
click at [98, 105] on label at bounding box center [212, 119] width 260 height 28
